Goal: Information Seeking & Learning: Learn about a topic

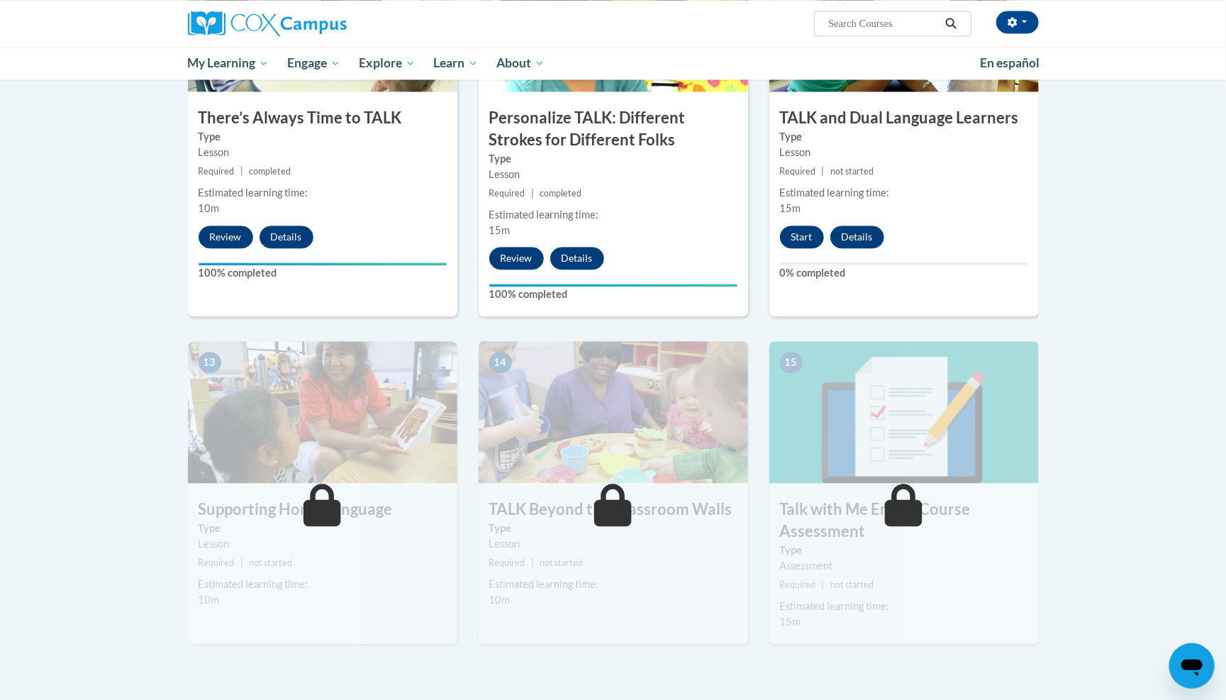
click at [802, 226] on button "Start" at bounding box center [802, 237] width 44 height 23
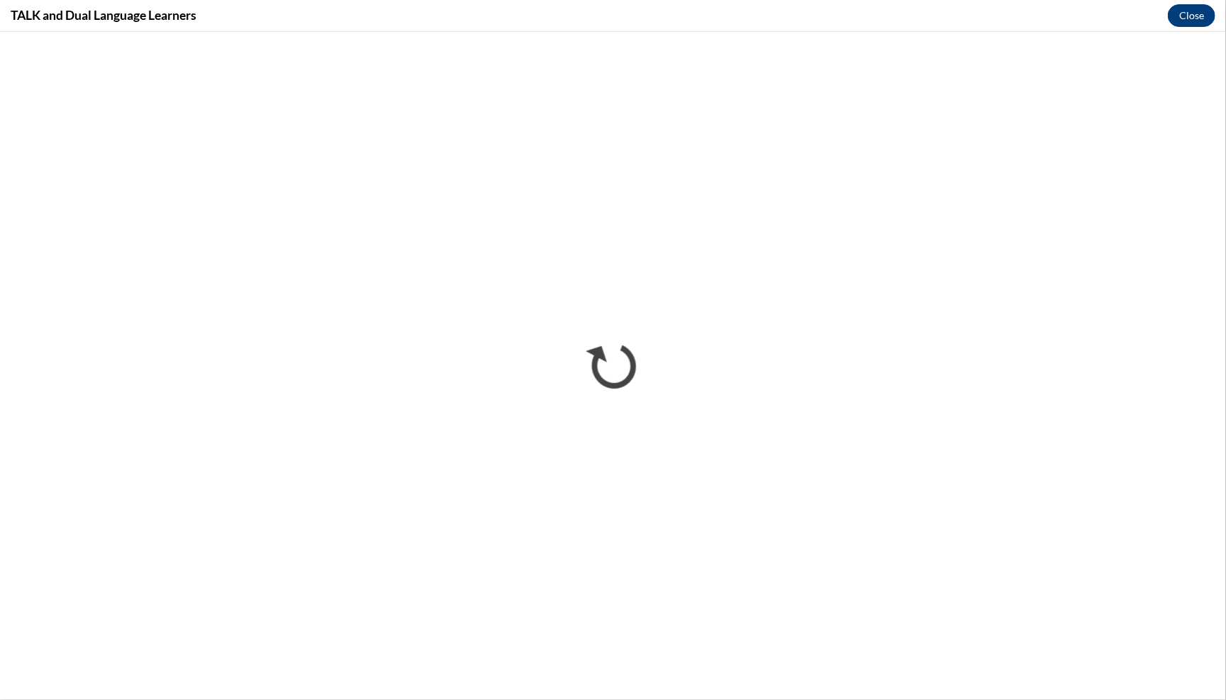
click at [1197, 11] on button "Close" at bounding box center [1192, 15] width 48 height 23
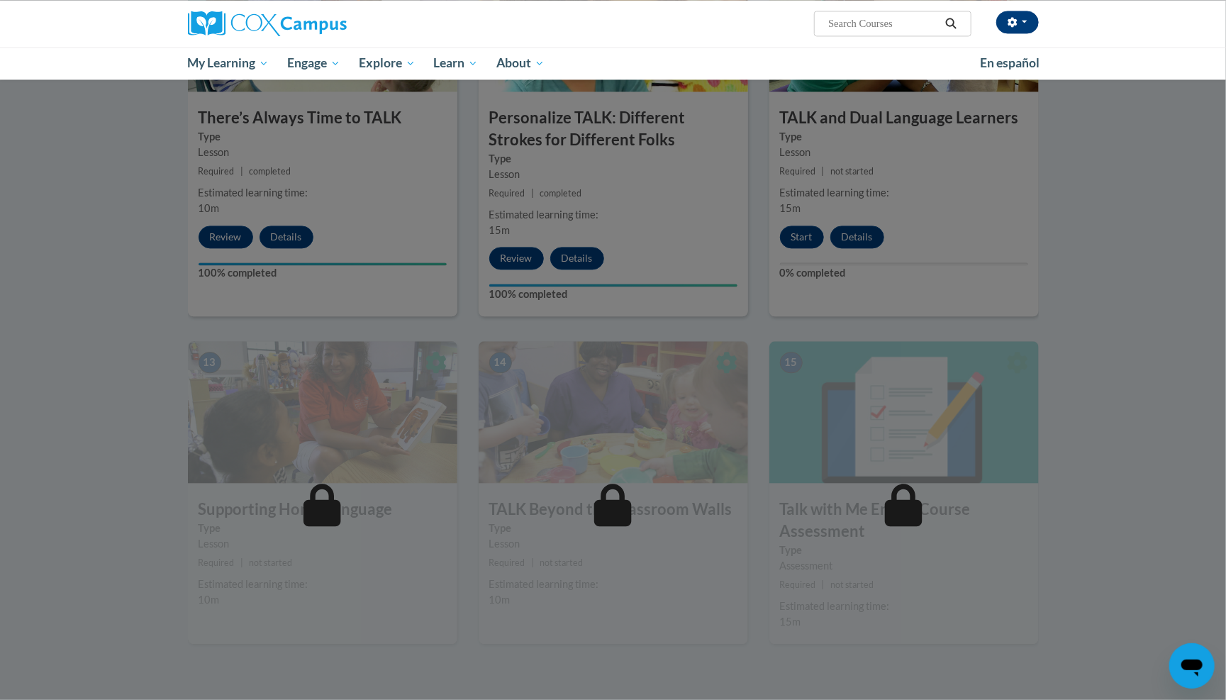
click at [1030, 22] on button "button" at bounding box center [1018, 22] width 43 height 23
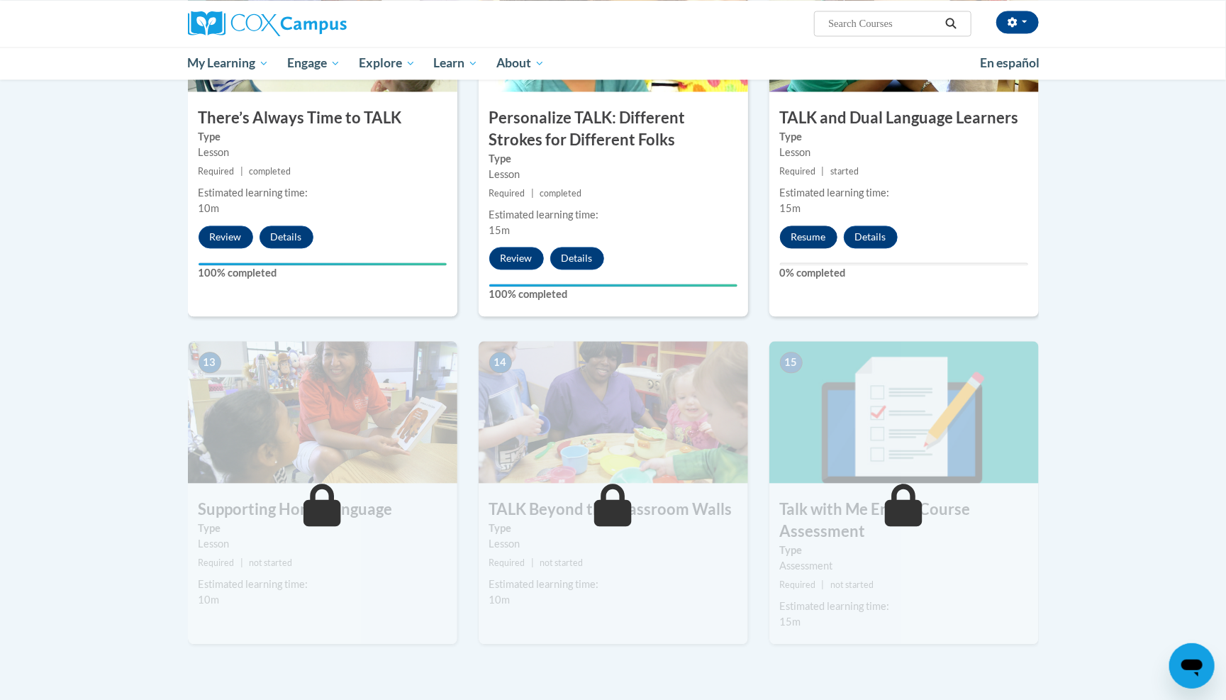
click at [809, 226] on button "Resume" at bounding box center [808, 237] width 57 height 23
